Goal: Transaction & Acquisition: Purchase product/service

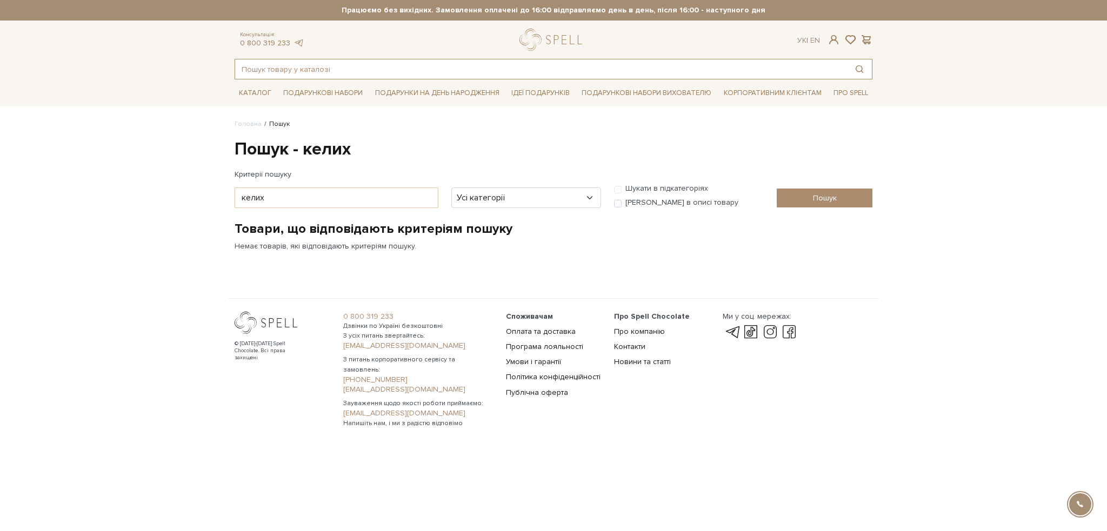
click at [290, 70] on input "text" at bounding box center [541, 68] width 612 height 19
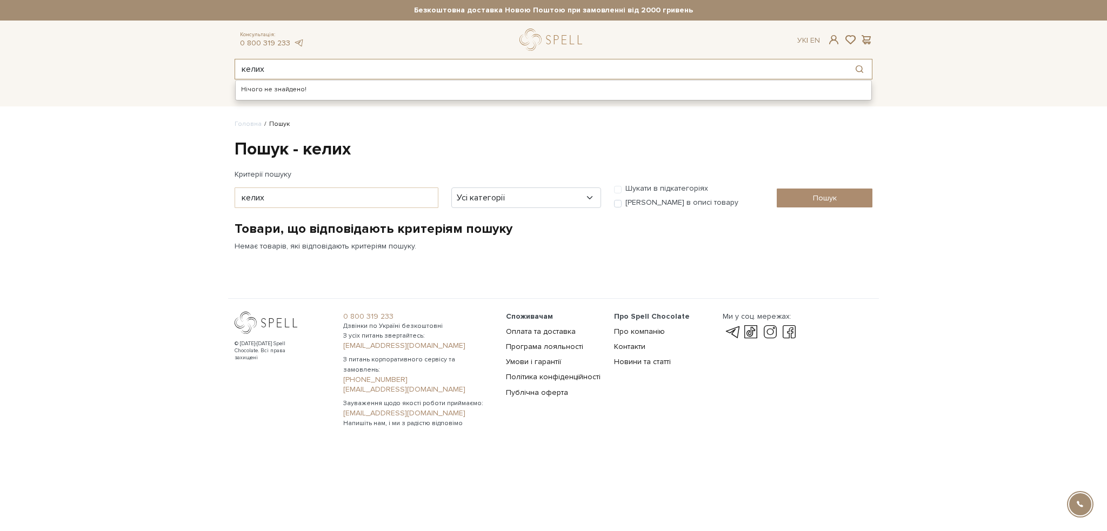
type input "келих"
click at [618, 203] on input "[PERSON_NAME] в описі товару" at bounding box center [618, 204] width 8 height 8
checkbox input "true"
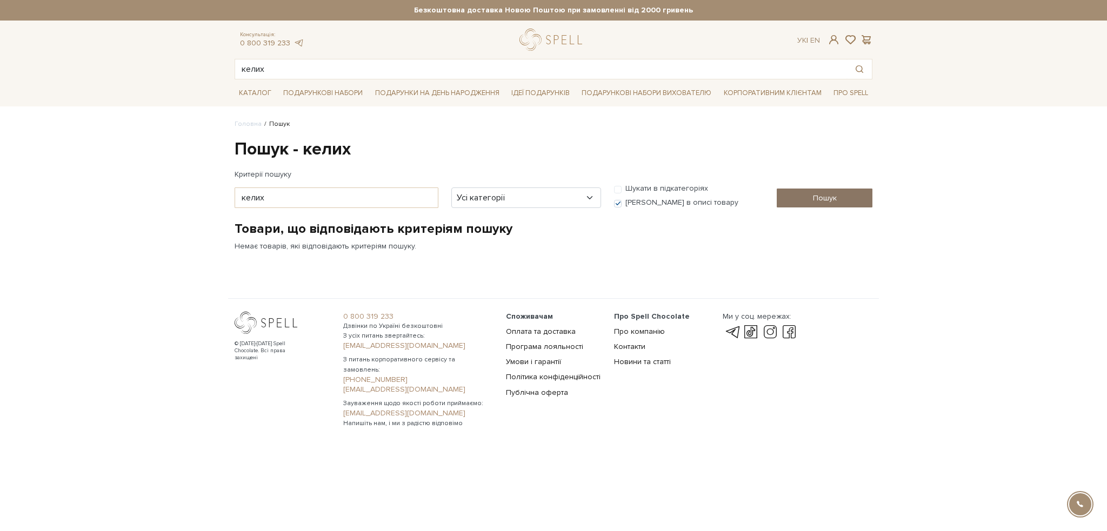
click at [802, 195] on input "Пошук" at bounding box center [825, 198] width 96 height 19
click at [848, 194] on input "Пошук" at bounding box center [825, 198] width 96 height 19
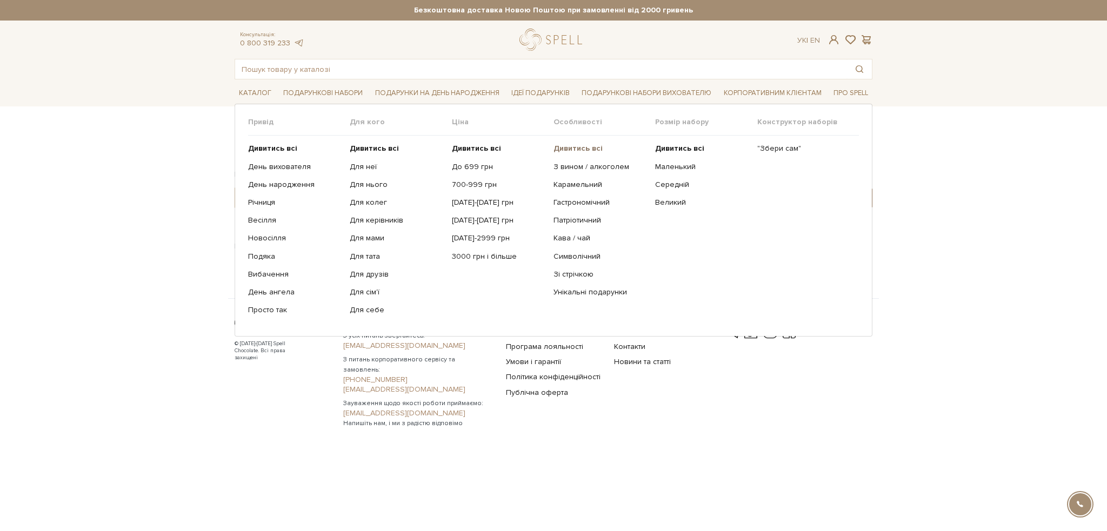
click at [595, 146] on b "Дивитись всі" at bounding box center [578, 148] width 49 height 9
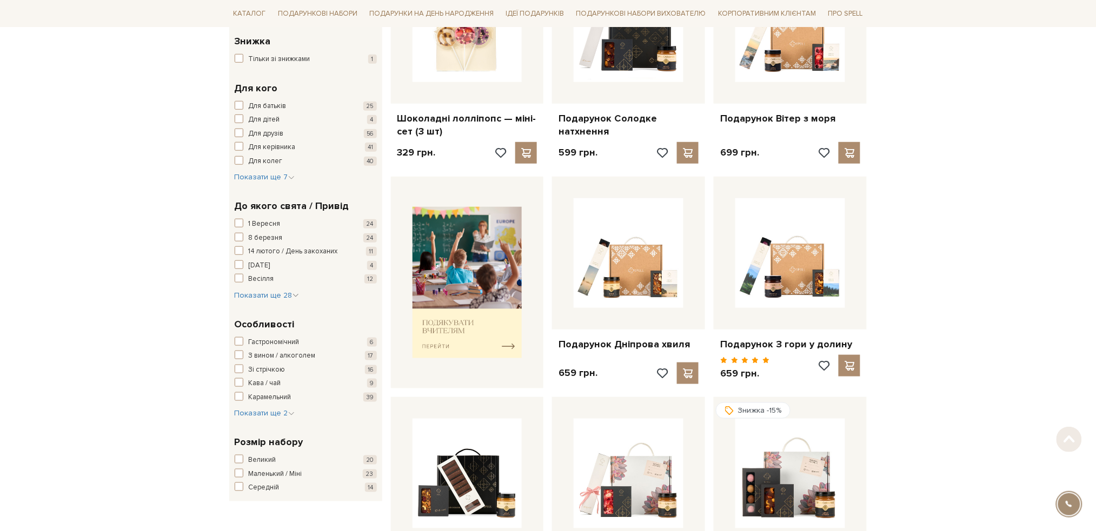
scroll to position [288, 0]
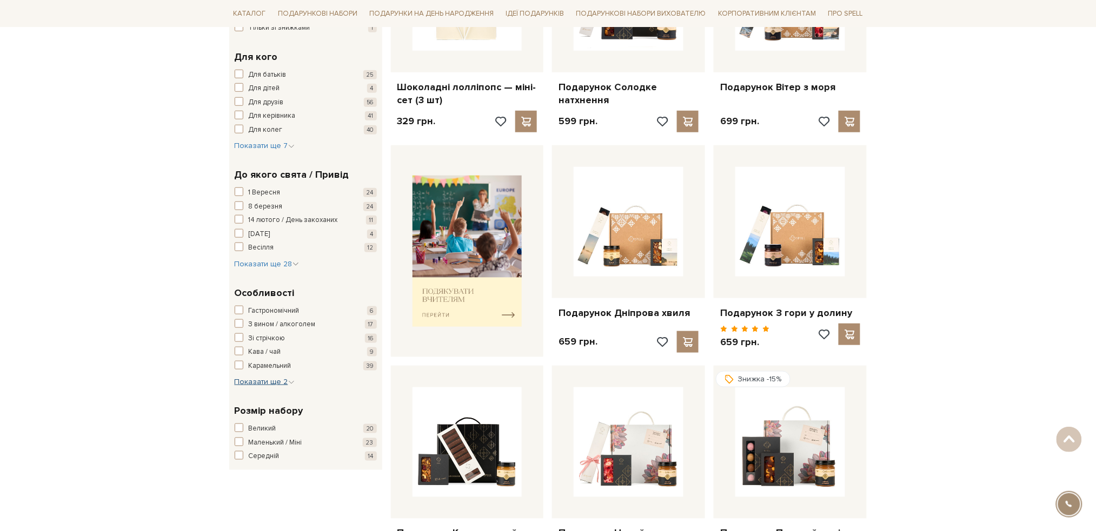
click at [266, 378] on span "Показати ще 2" at bounding box center [265, 381] width 60 height 9
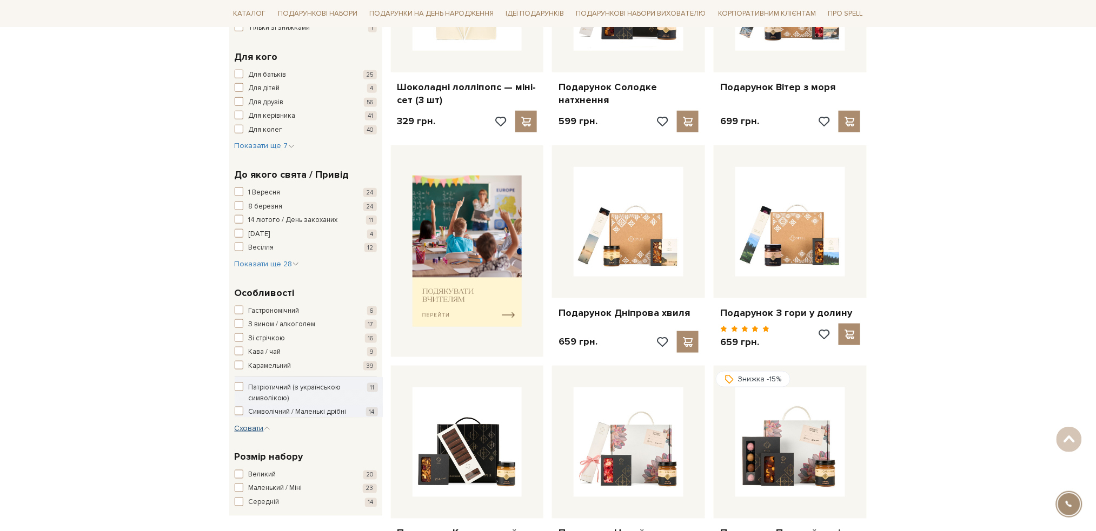
scroll to position [0, 0]
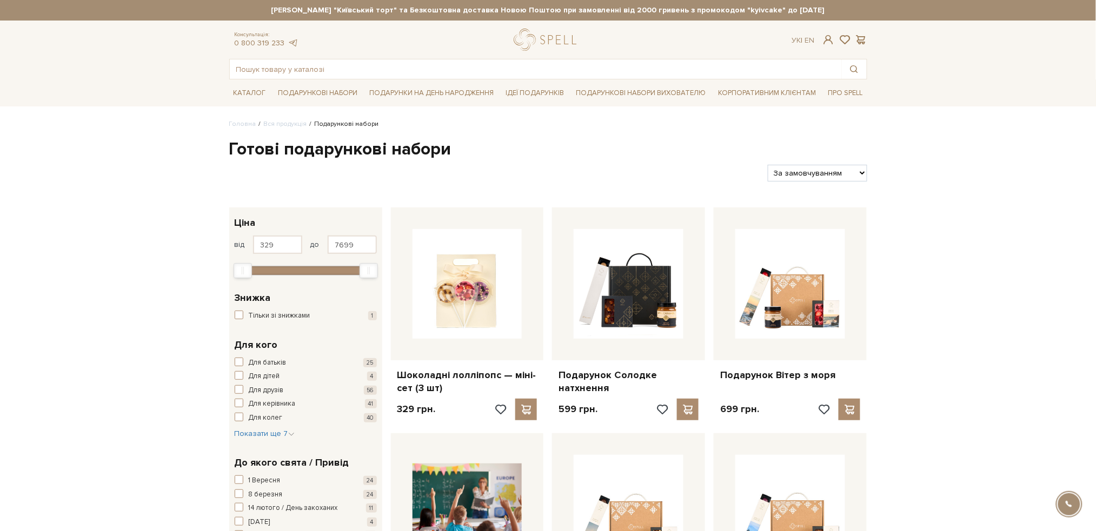
click at [862, 173] on select "За замовчуванням За Ціною (зростання) За Ціною (зменшення) Новинки За популярні…" at bounding box center [817, 173] width 99 height 17
select select "https://spellchocolate.com/our-productions/podarunkovi-box/?sort=p.price&order=…"
click at [768, 165] on select "За замовчуванням За Ціною (зростання) За Ціною (зменшення) Новинки За популярні…" at bounding box center [817, 173] width 99 height 17
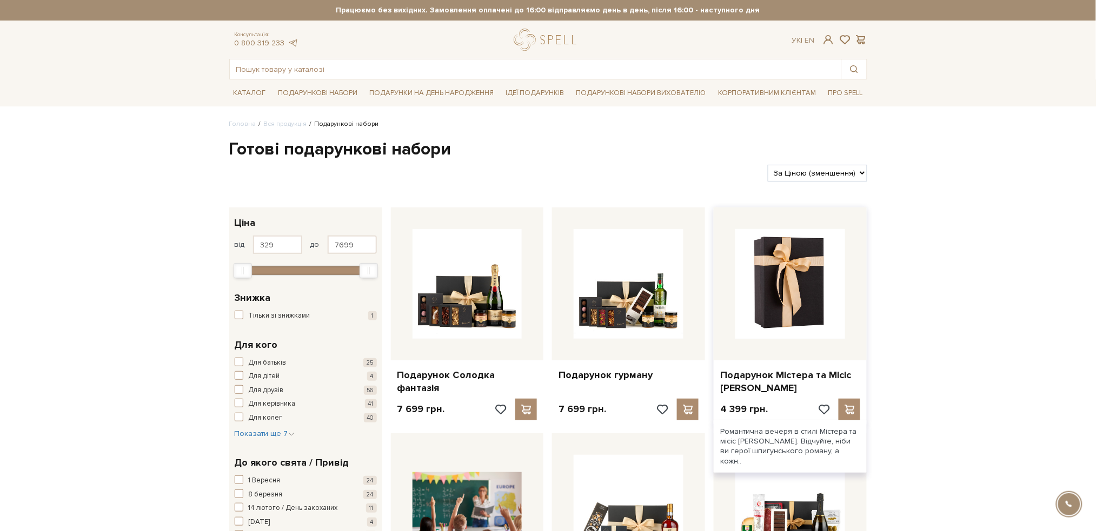
click at [777, 280] on img at bounding box center [790, 284] width 110 height 110
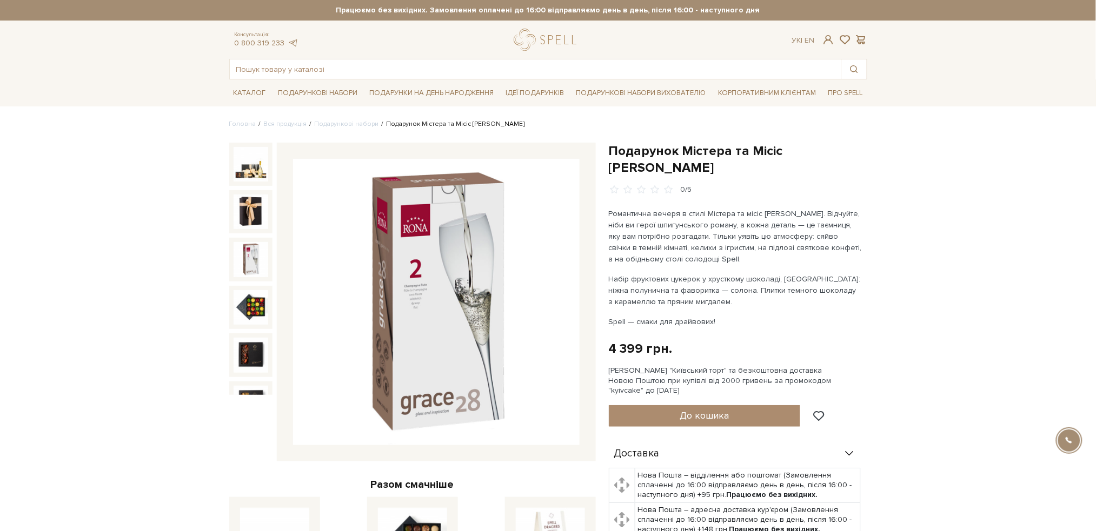
click at [245, 251] on img at bounding box center [251, 259] width 35 height 35
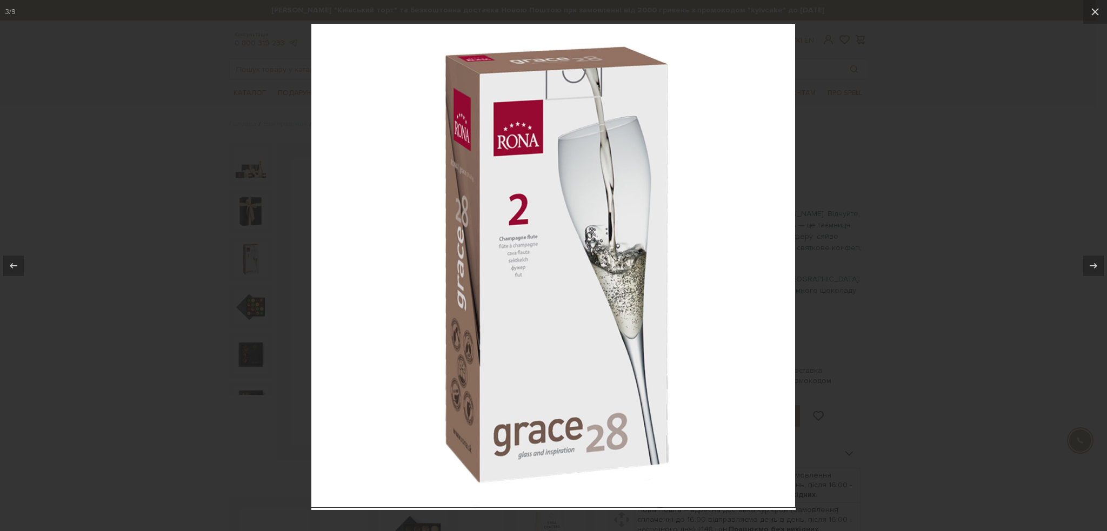
click at [855, 194] on div at bounding box center [553, 265] width 1107 height 531
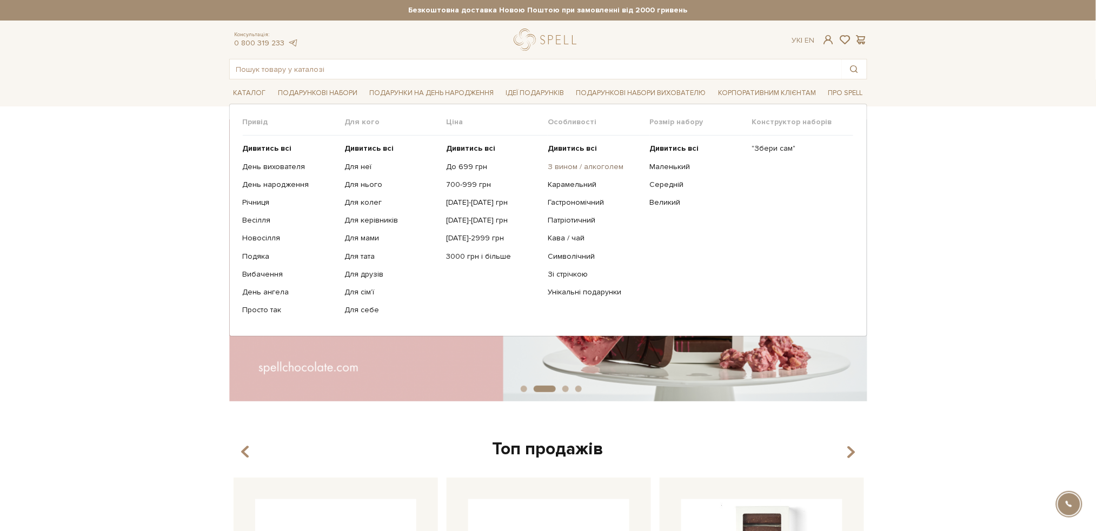
click at [574, 165] on link "З вином / алкоголем" at bounding box center [595, 167] width 94 height 10
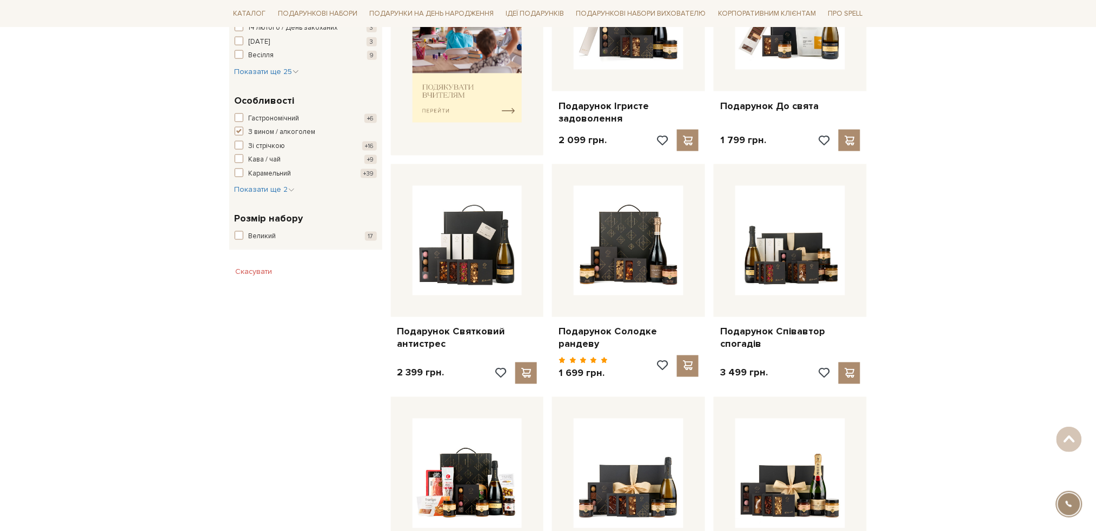
scroll to position [504, 0]
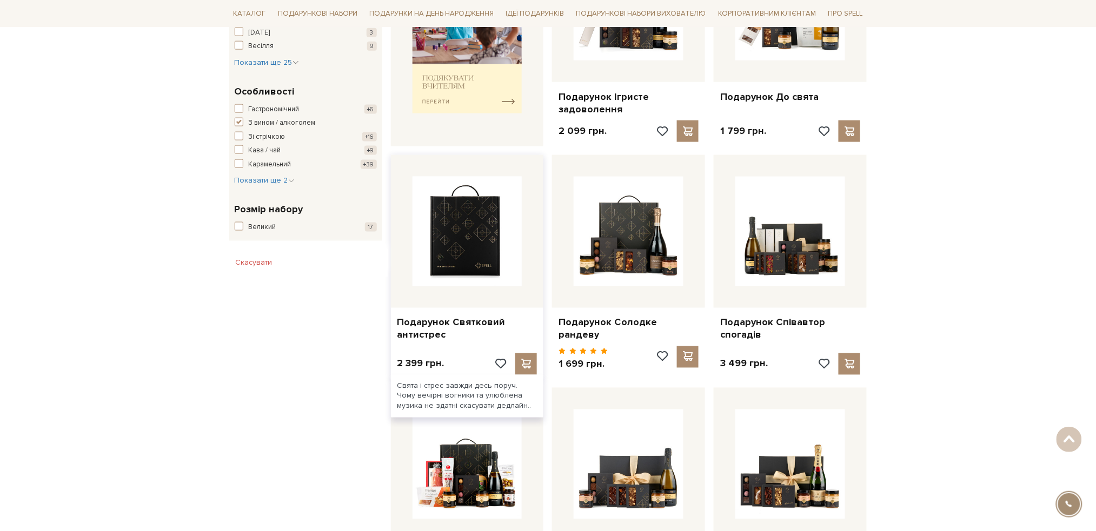
click at [441, 232] on img at bounding box center [467, 232] width 110 height 110
